Goal: Navigation & Orientation: Find specific page/section

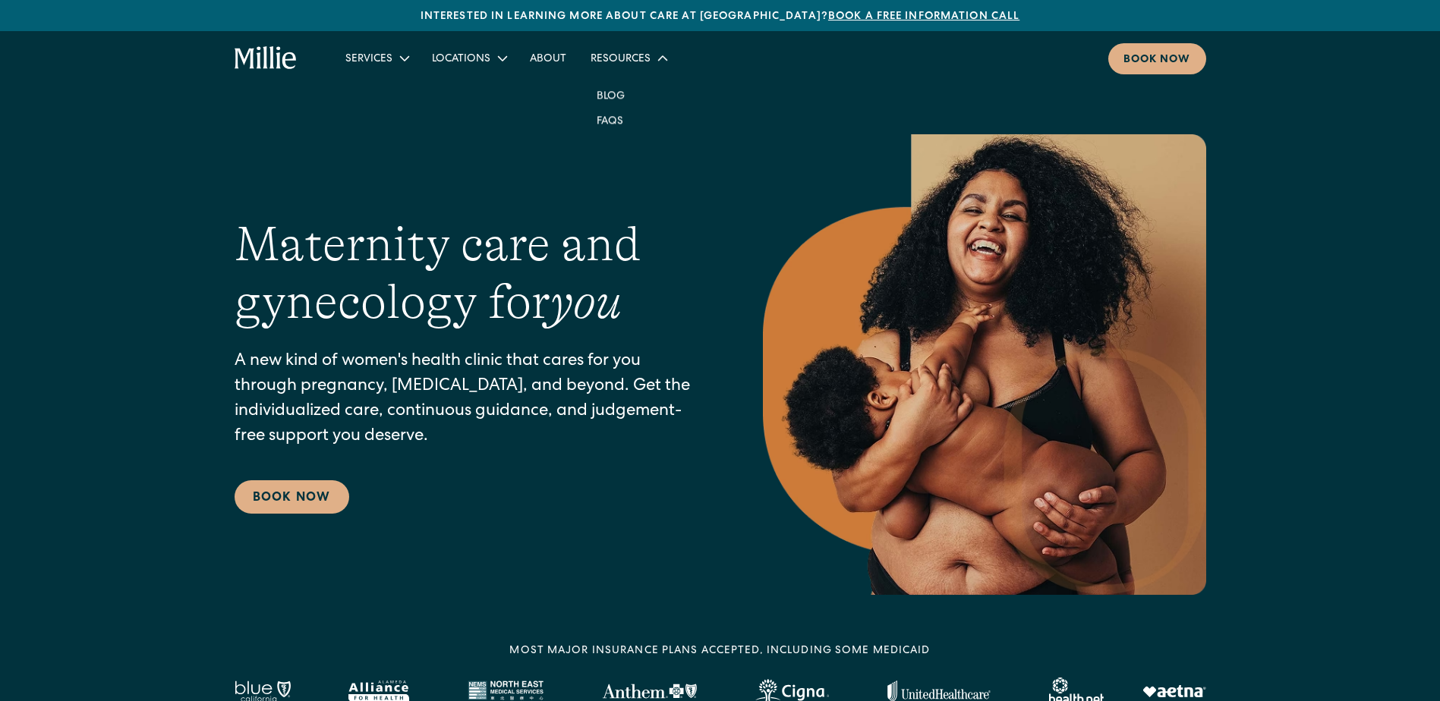
click at [653, 58] on icon at bounding box center [662, 58] width 19 height 19
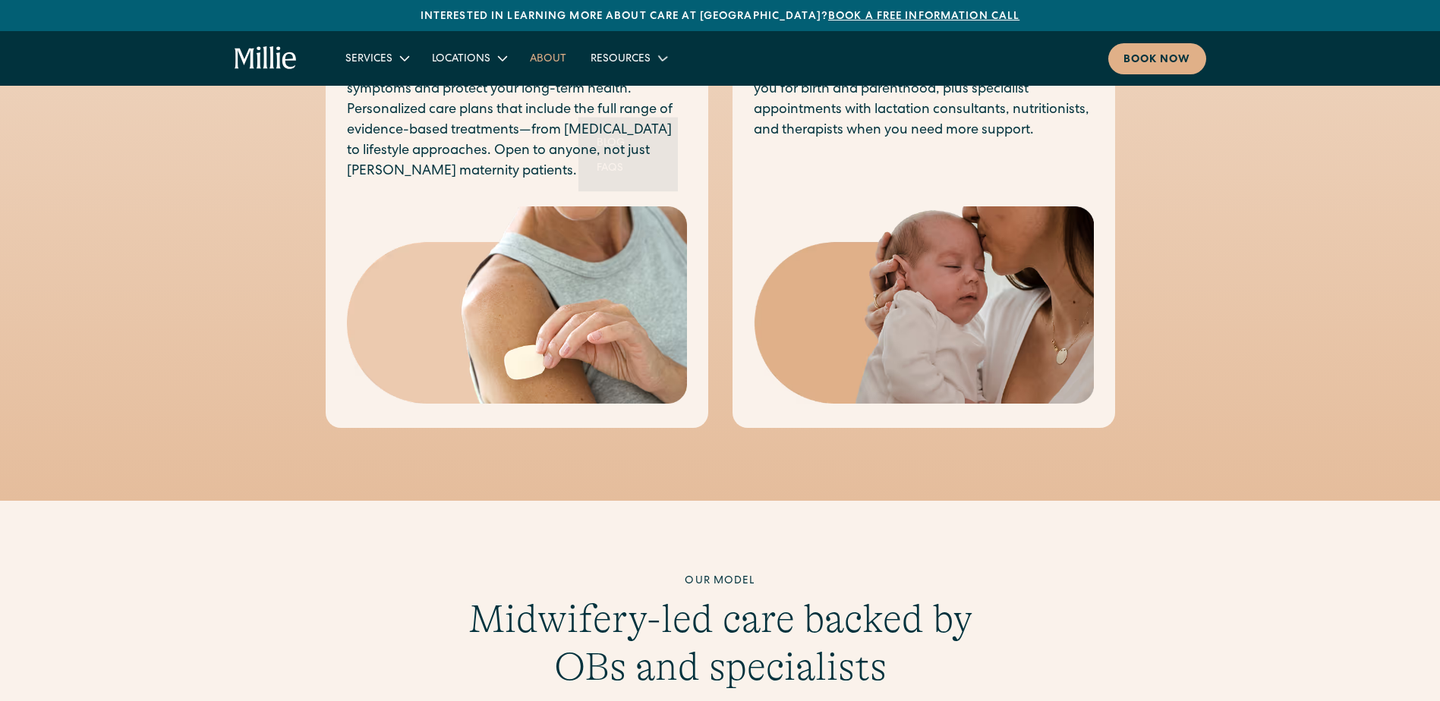
scroll to position [1442, 0]
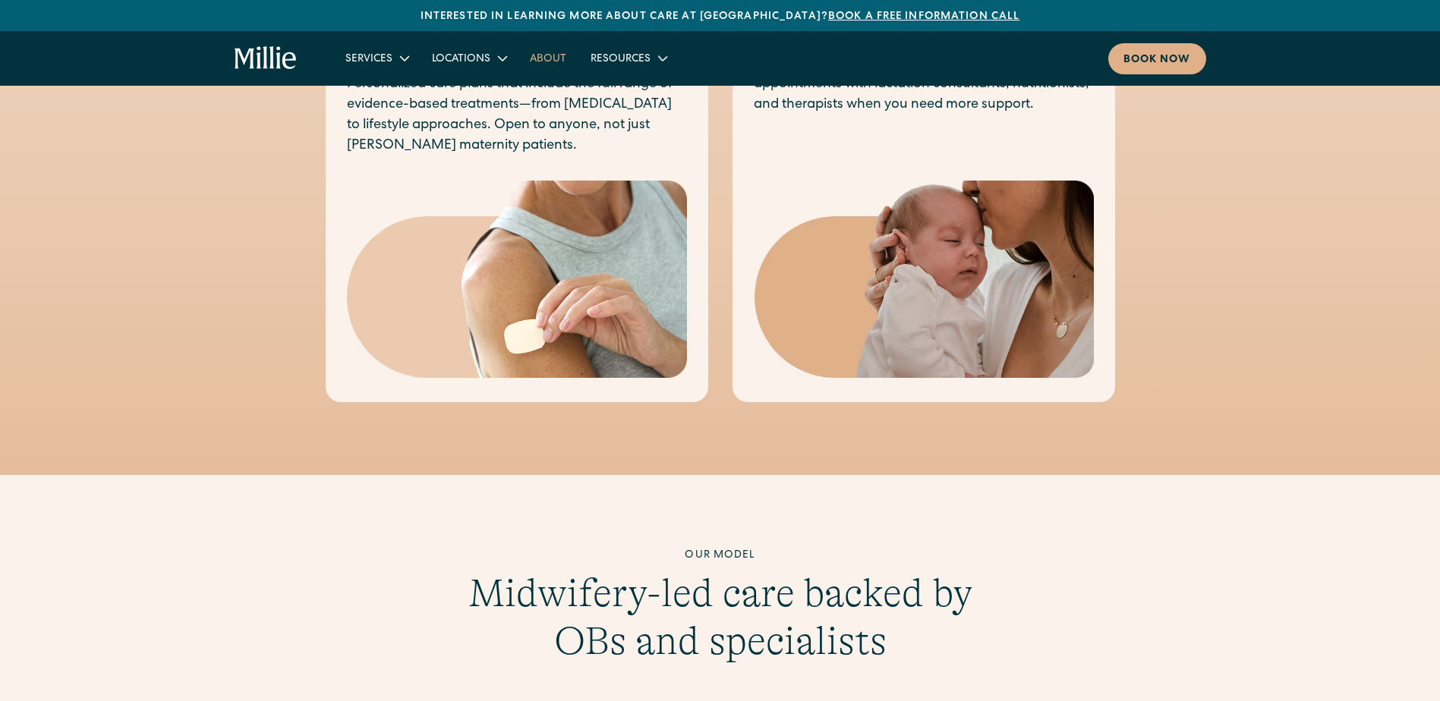
click at [556, 56] on link "About" at bounding box center [548, 58] width 61 height 25
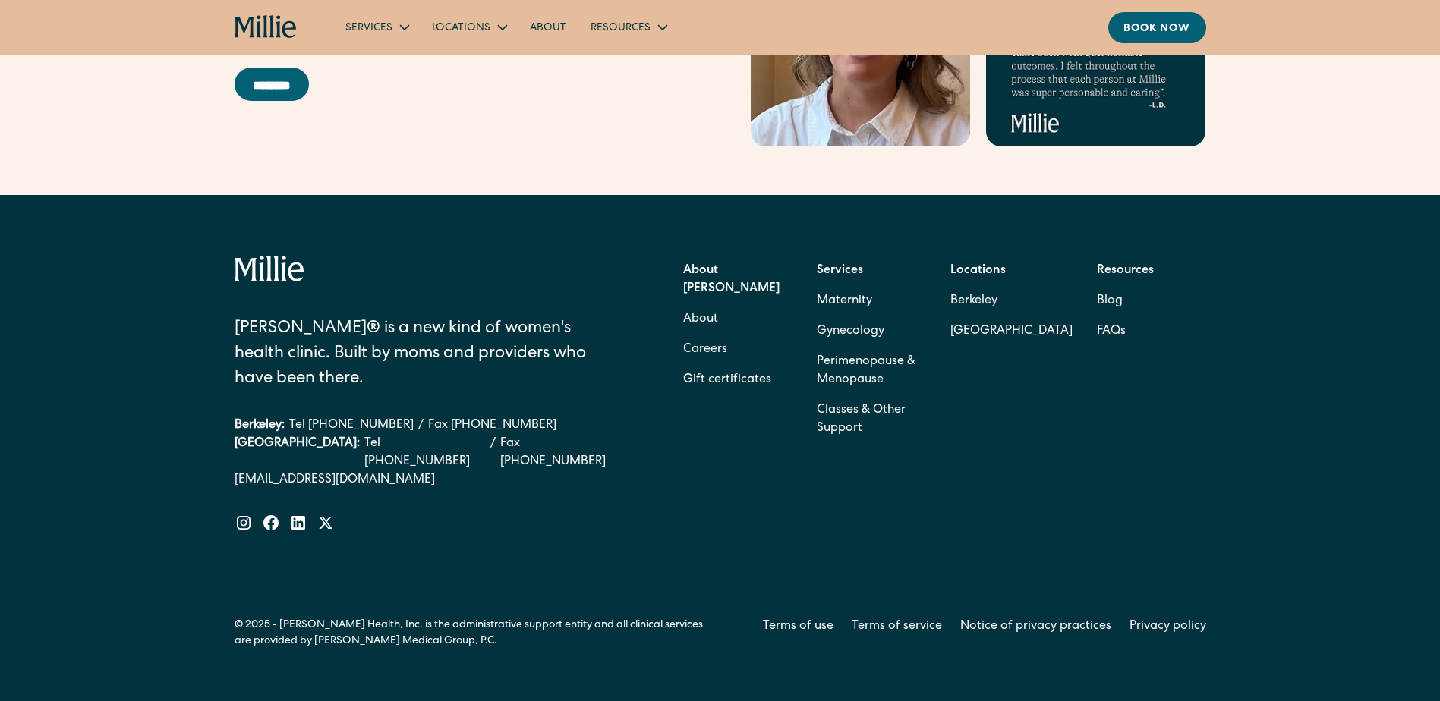
scroll to position [4830, 0]
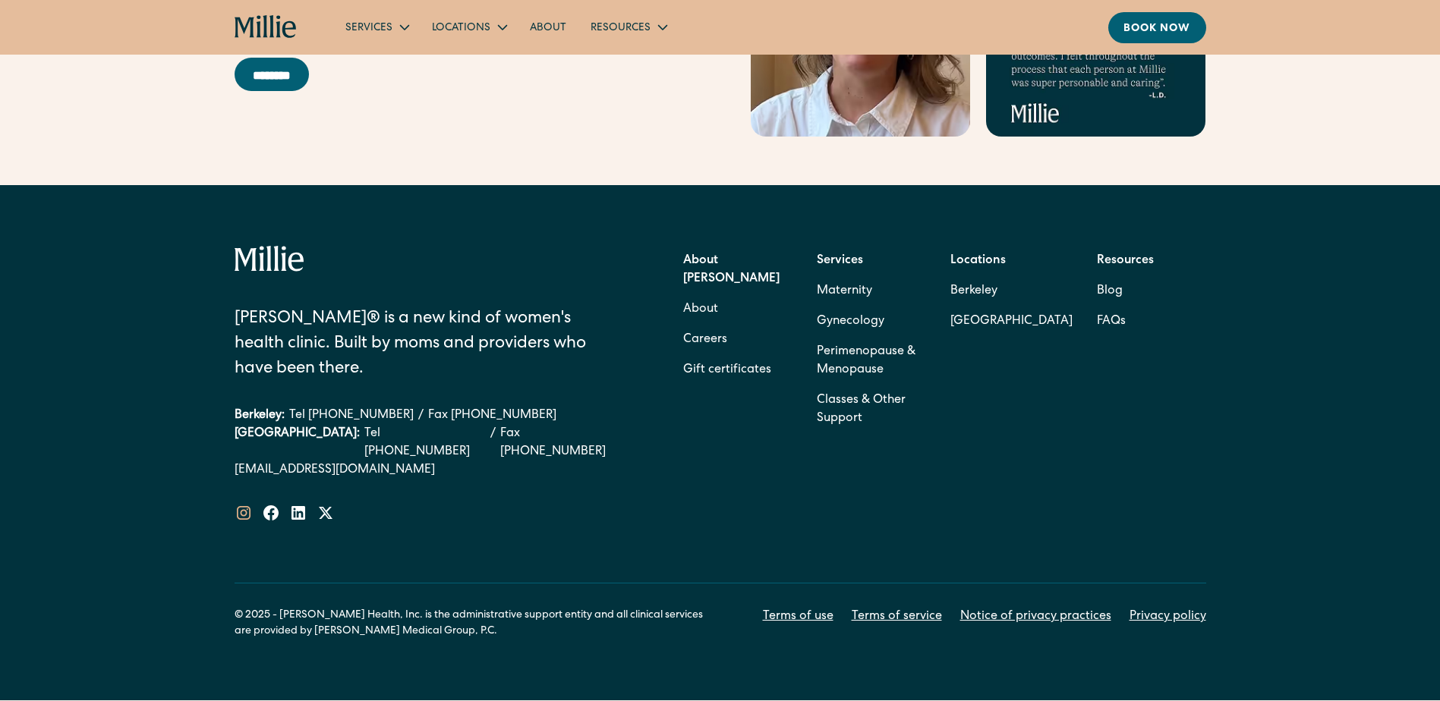
click at [246, 504] on icon at bounding box center [244, 513] width 18 height 18
click at [268, 505] on icon at bounding box center [270, 512] width 15 height 15
click at [295, 506] on icon at bounding box center [298, 513] width 14 height 14
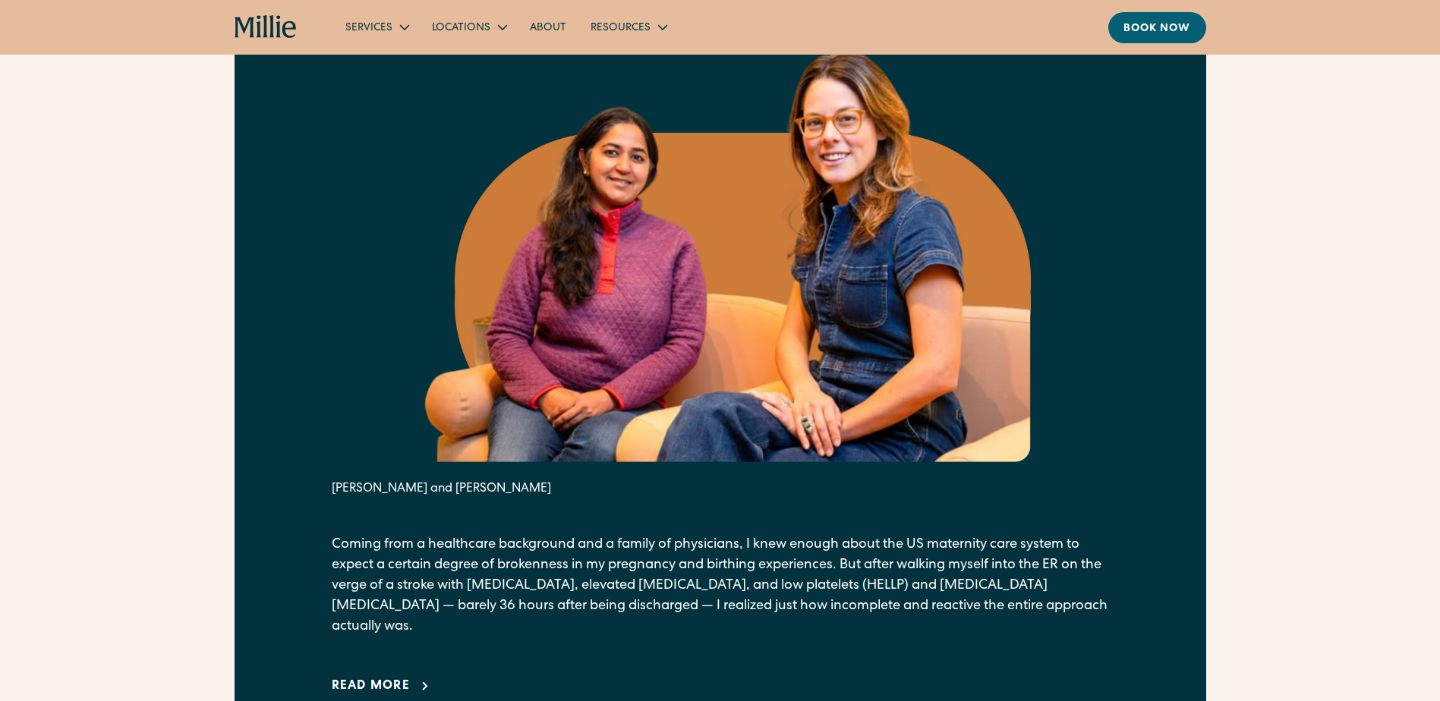
scroll to position [732, 0]
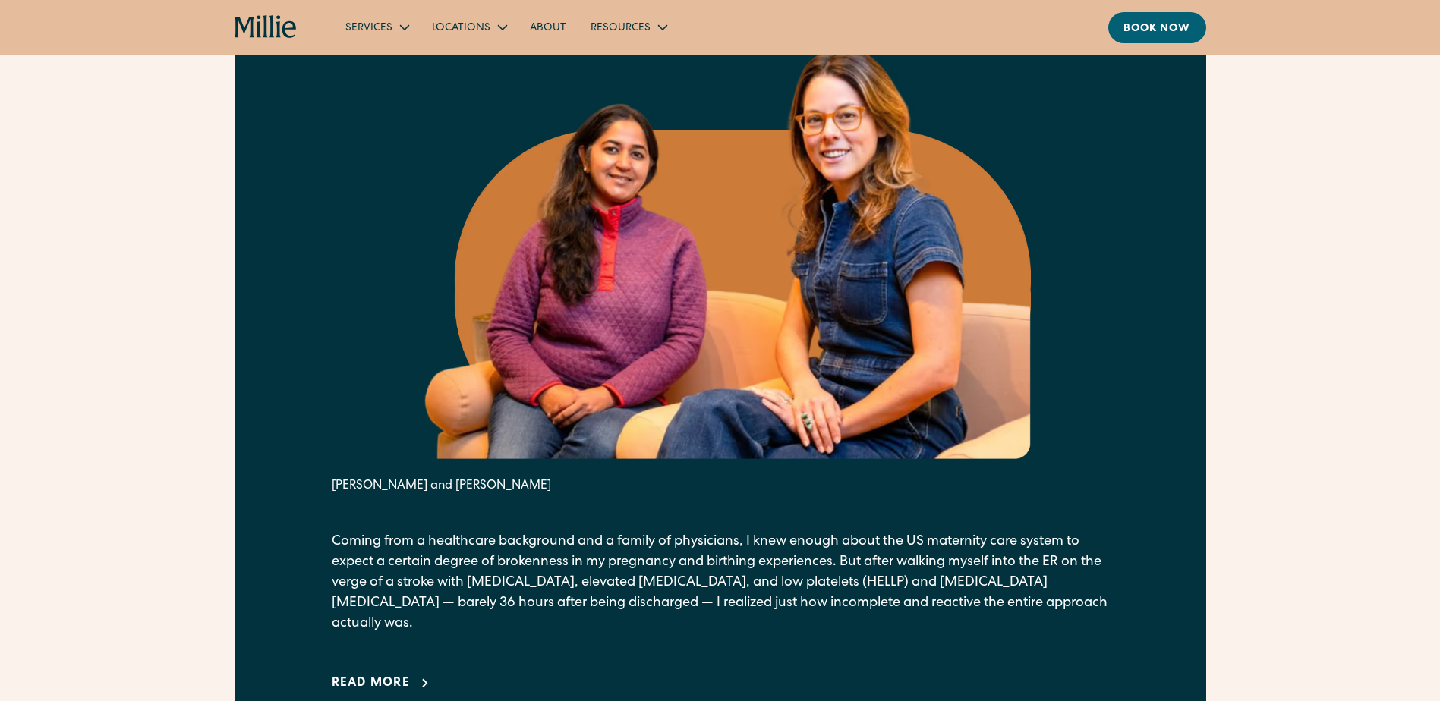
click at [348, 675] on div "Read more" at bounding box center [371, 684] width 79 height 18
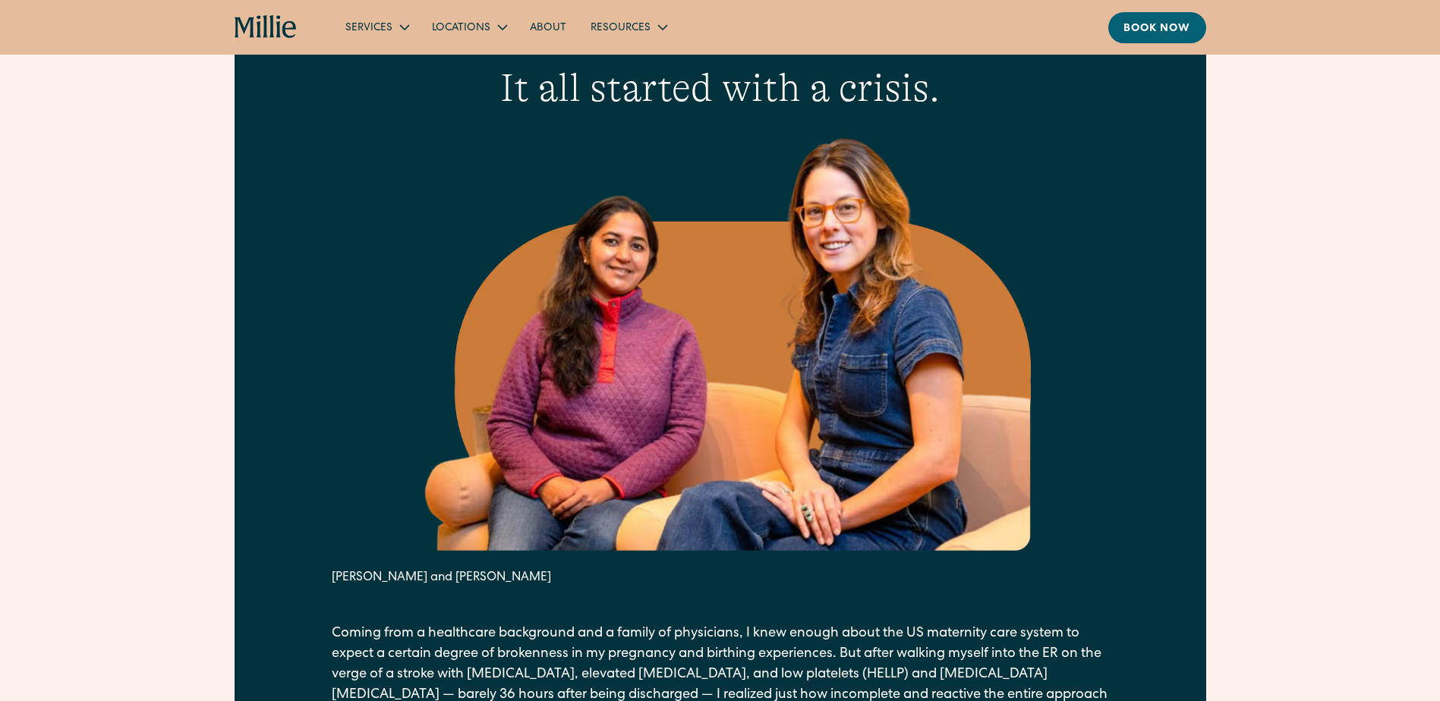
scroll to position [656, 0]
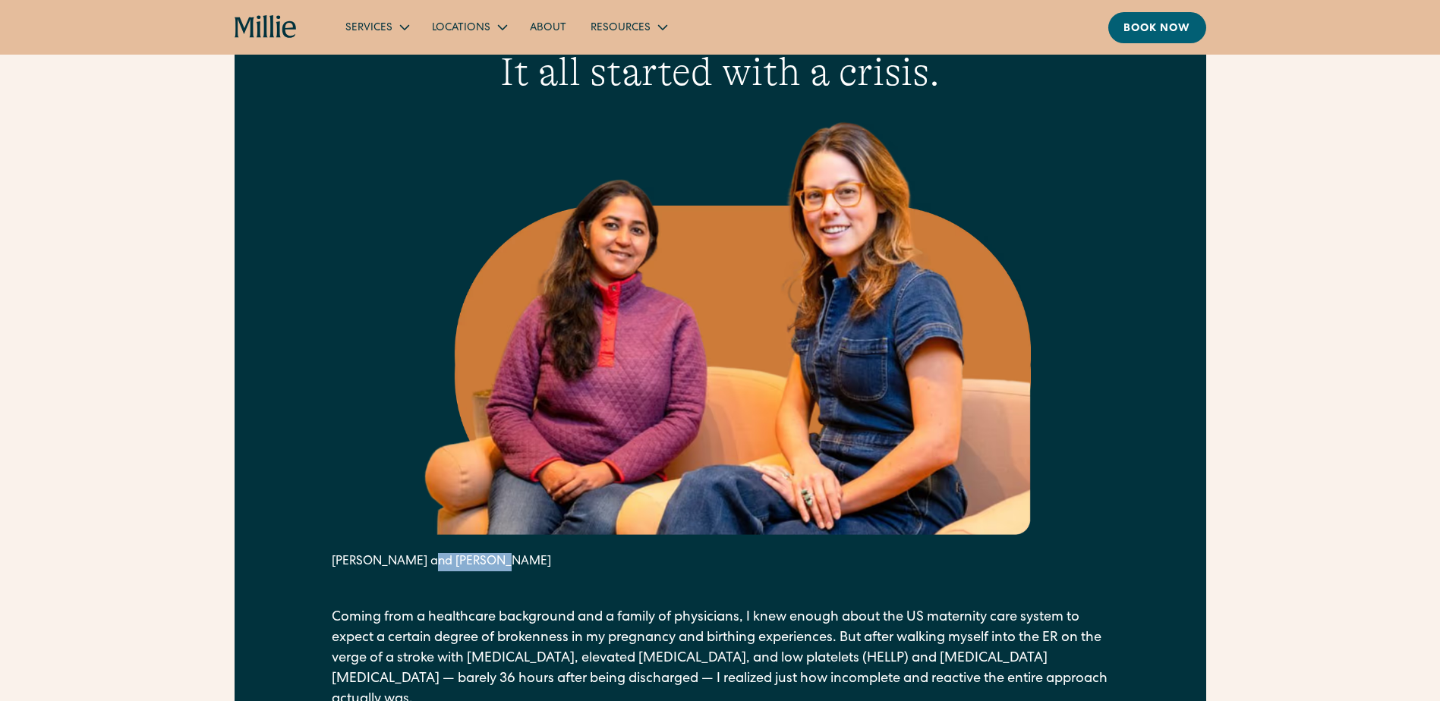
drag, startPoint x: 430, startPoint y: 556, endPoint x: 506, endPoint y: 559, distance: 75.9
click at [506, 559] on div "Anu Sharma and Talia Borgo" at bounding box center [720, 562] width 777 height 18
copy div "[PERSON_NAME]"
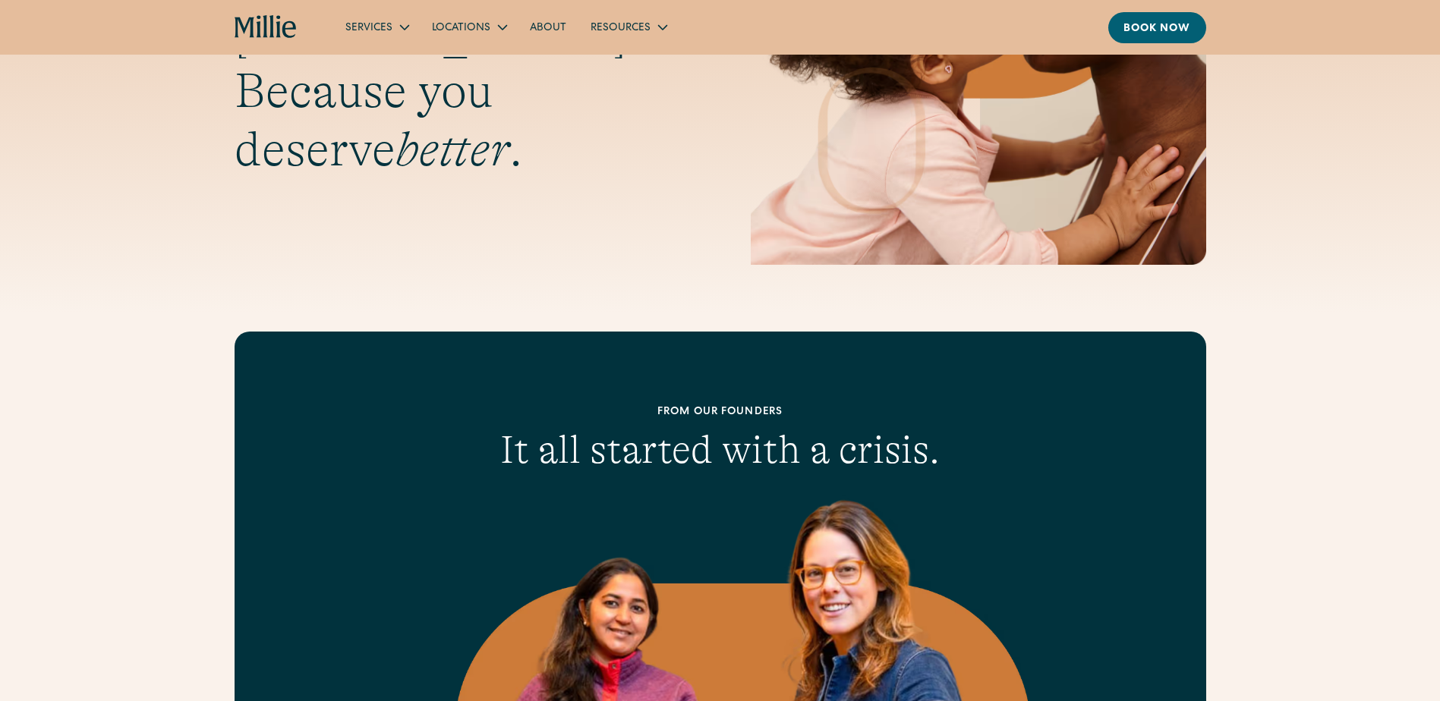
scroll to position [276, 0]
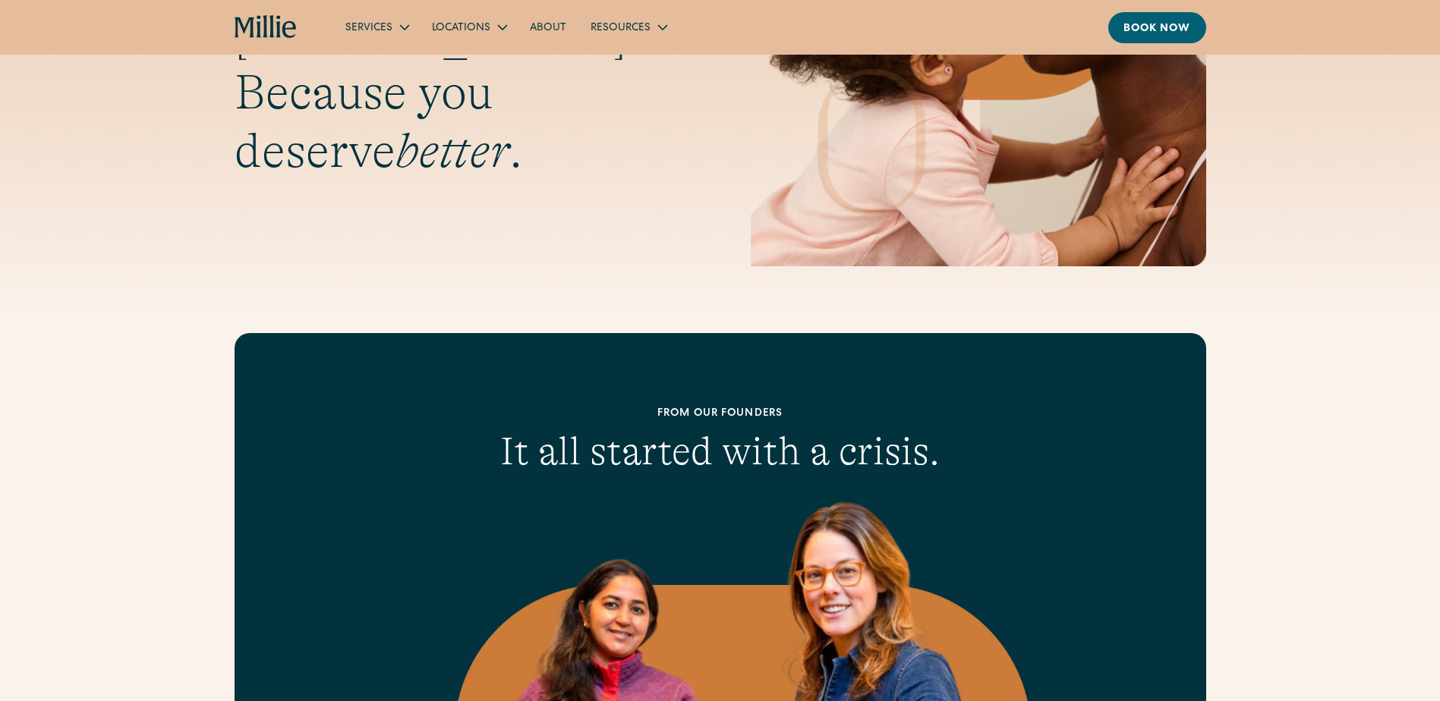
click at [248, 20] on icon "home" at bounding box center [245, 27] width 20 height 20
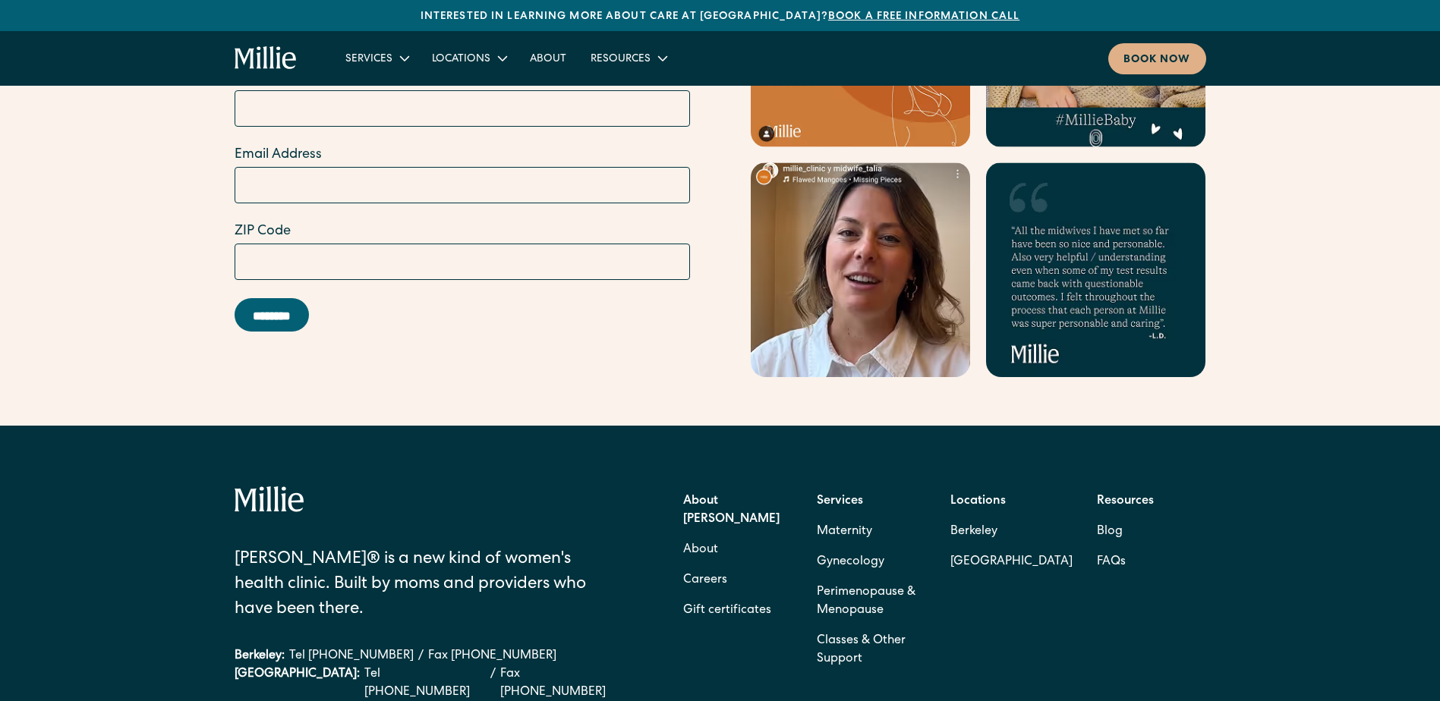
scroll to position [6679, 0]
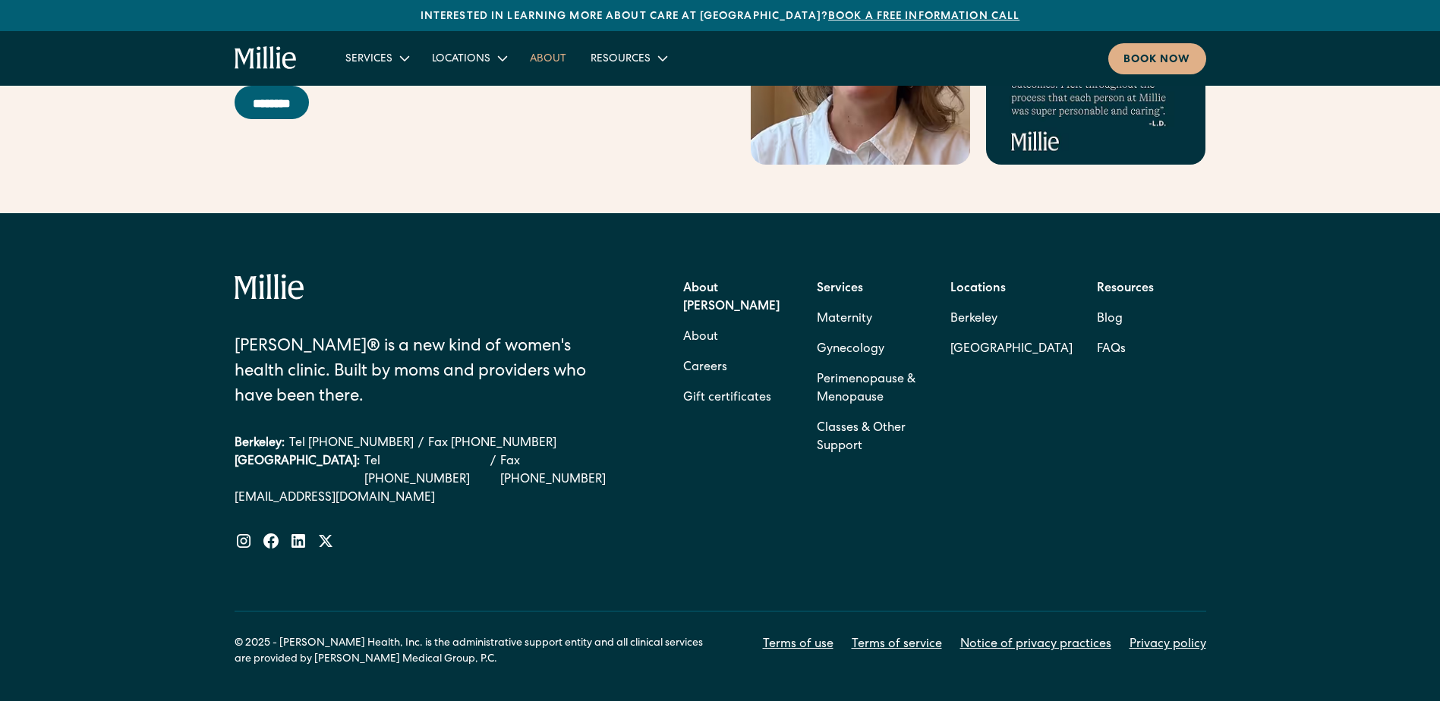
click at [548, 58] on link "About" at bounding box center [548, 58] width 61 height 25
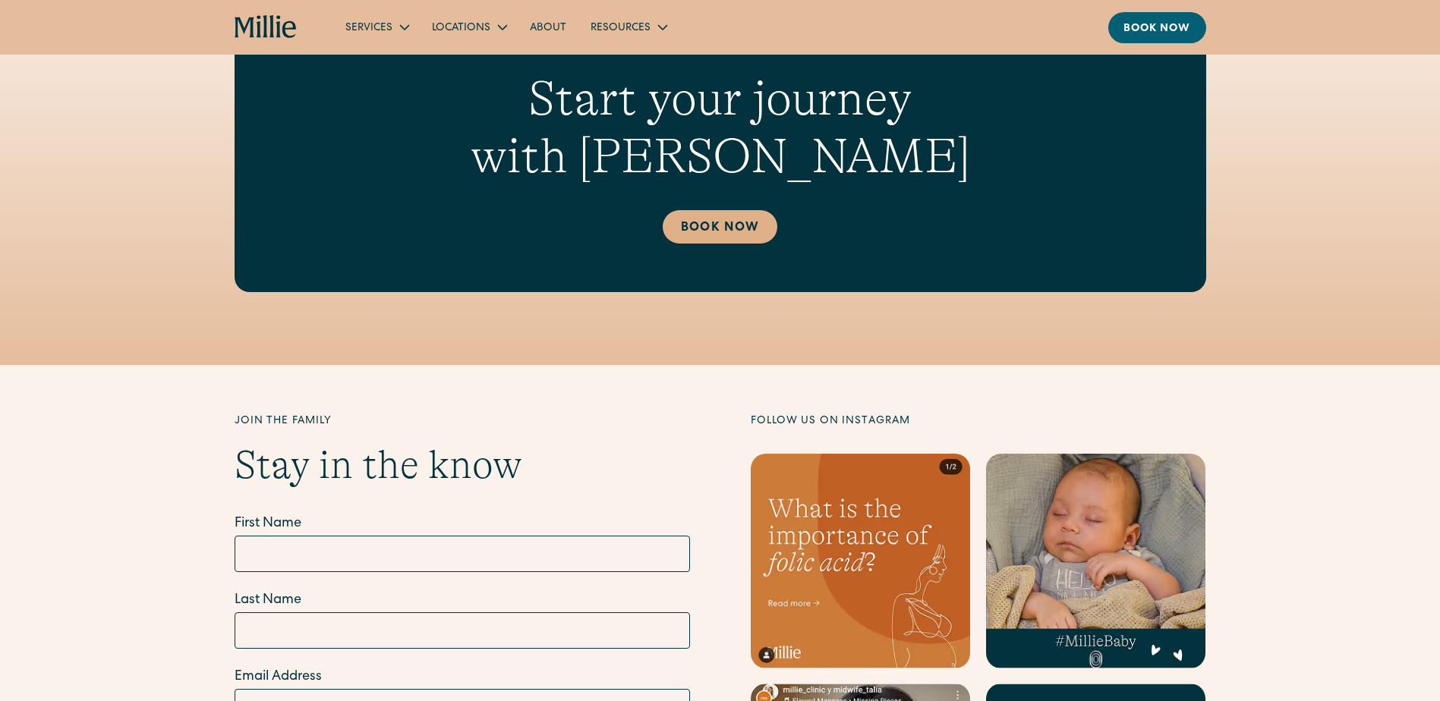
scroll to position [4098, 0]
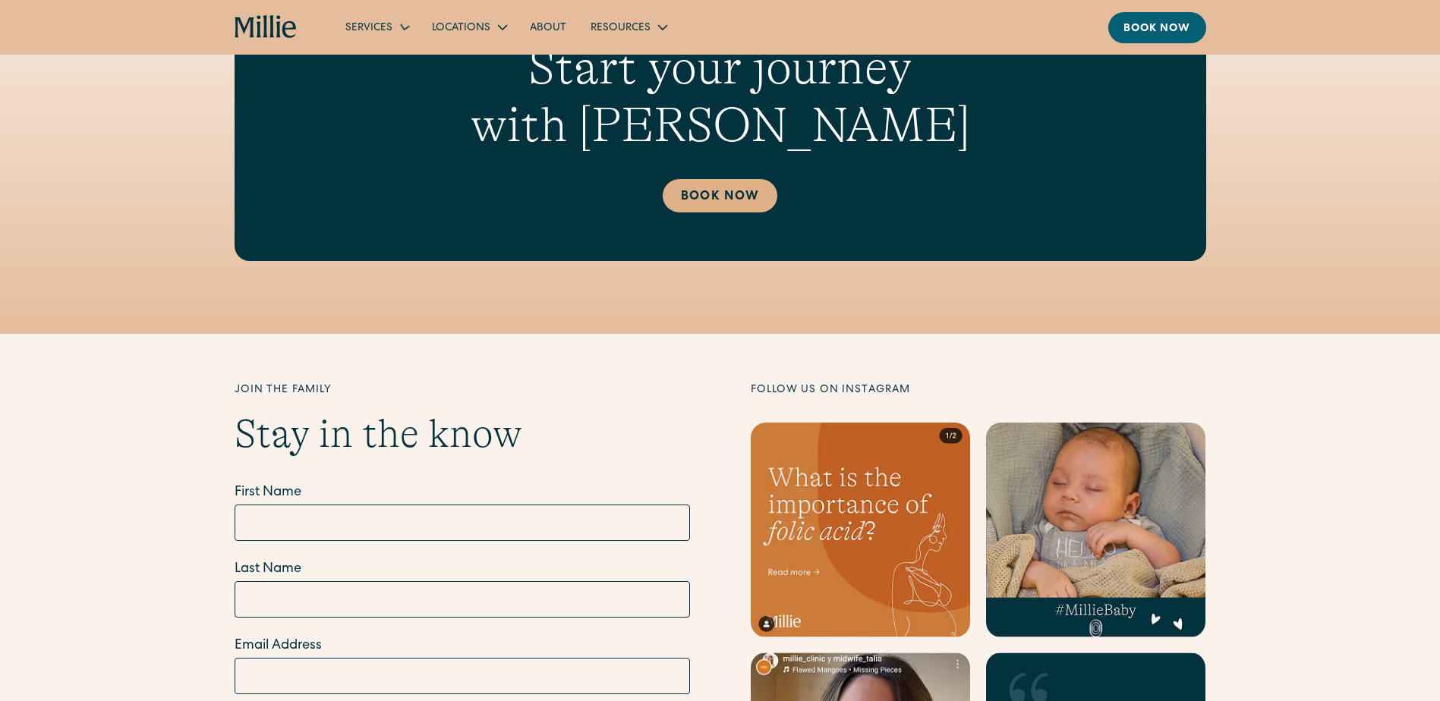
click at [259, 23] on icon "home" at bounding box center [258, 26] width 5 height 22
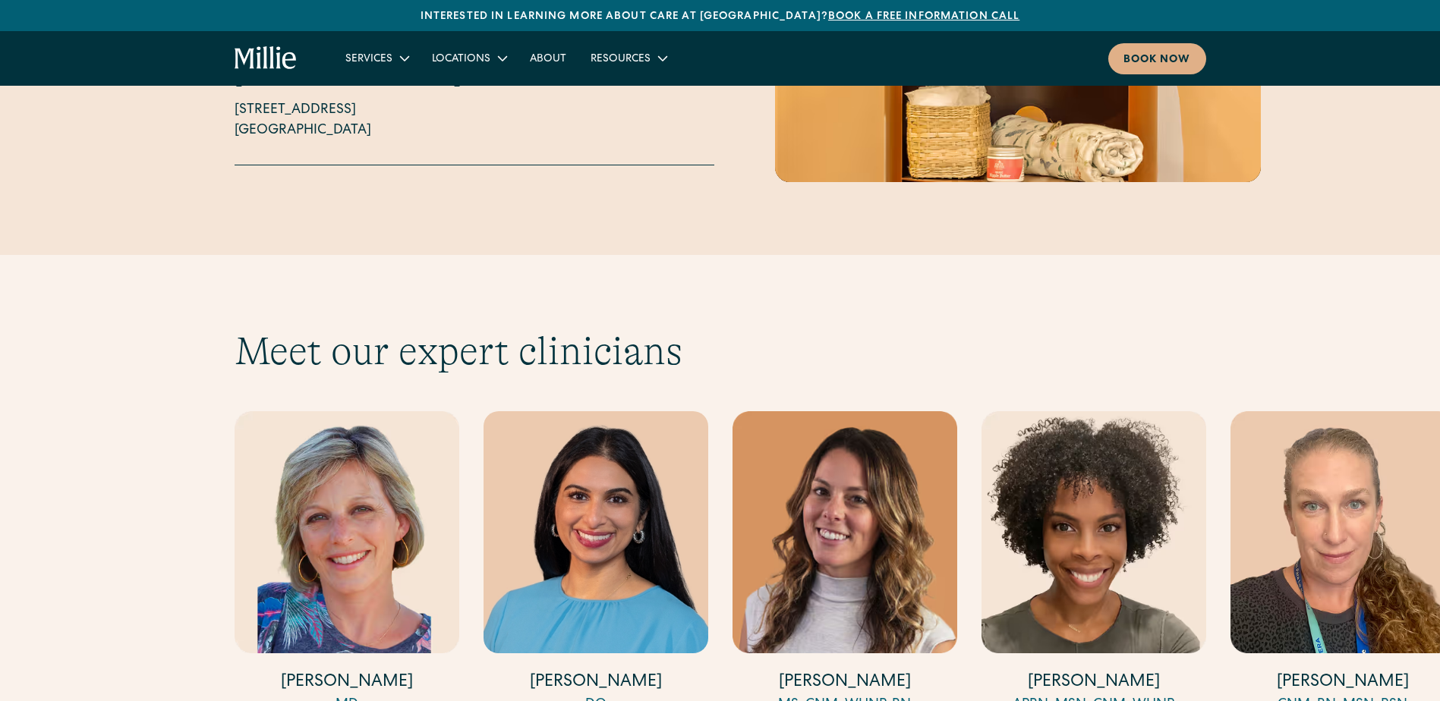
scroll to position [4554, 0]
